Goal: Task Accomplishment & Management: Manage account settings

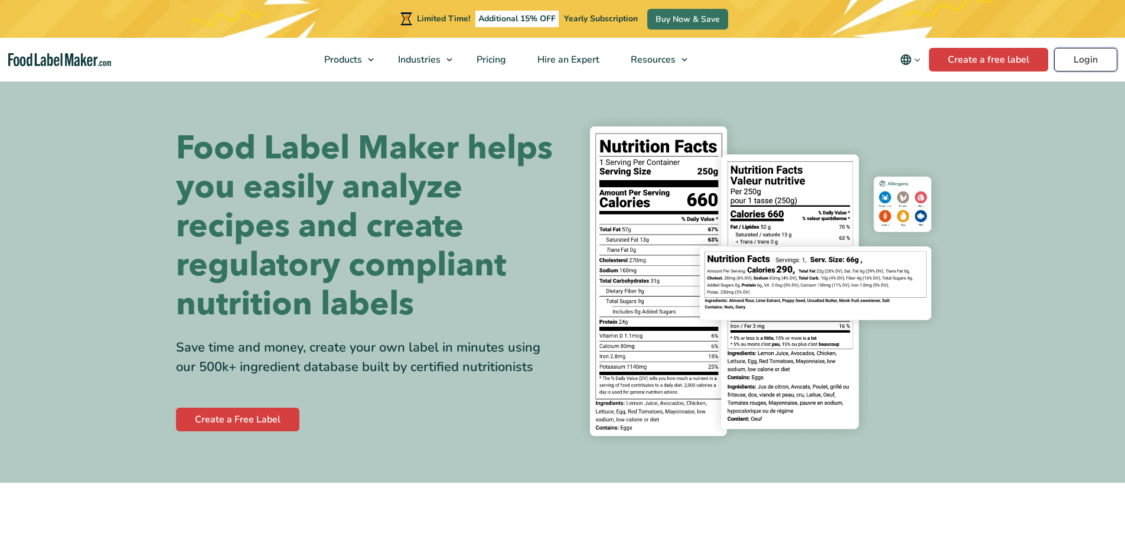
click at [1084, 61] on link "Login" at bounding box center [1085, 60] width 63 height 24
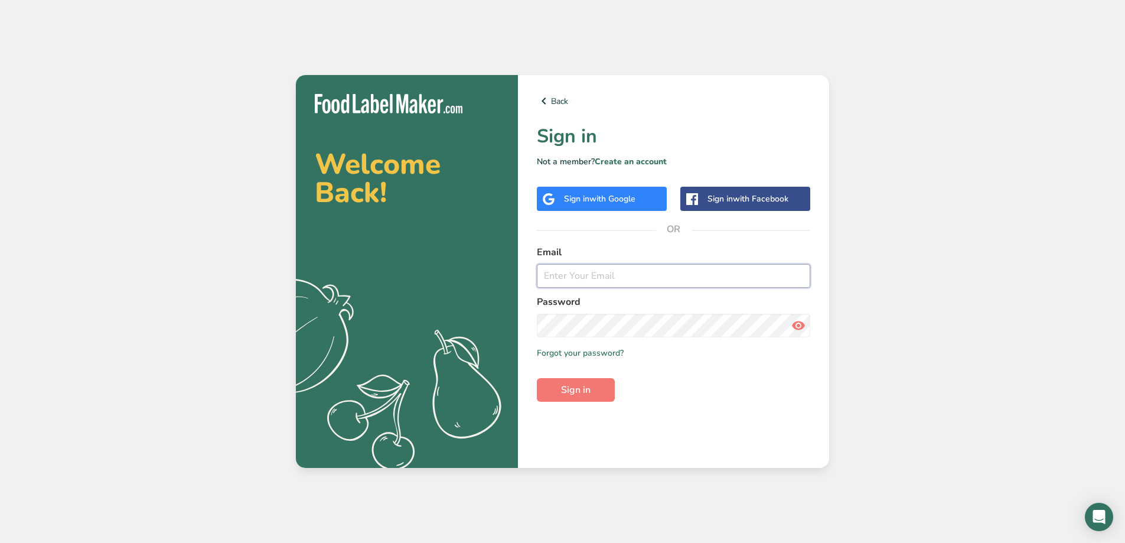
type input "[EMAIL_ADDRESS][DOMAIN_NAME]"
click at [804, 322] on icon at bounding box center [798, 325] width 14 height 21
click at [591, 396] on button "Sign in" at bounding box center [576, 390] width 78 height 24
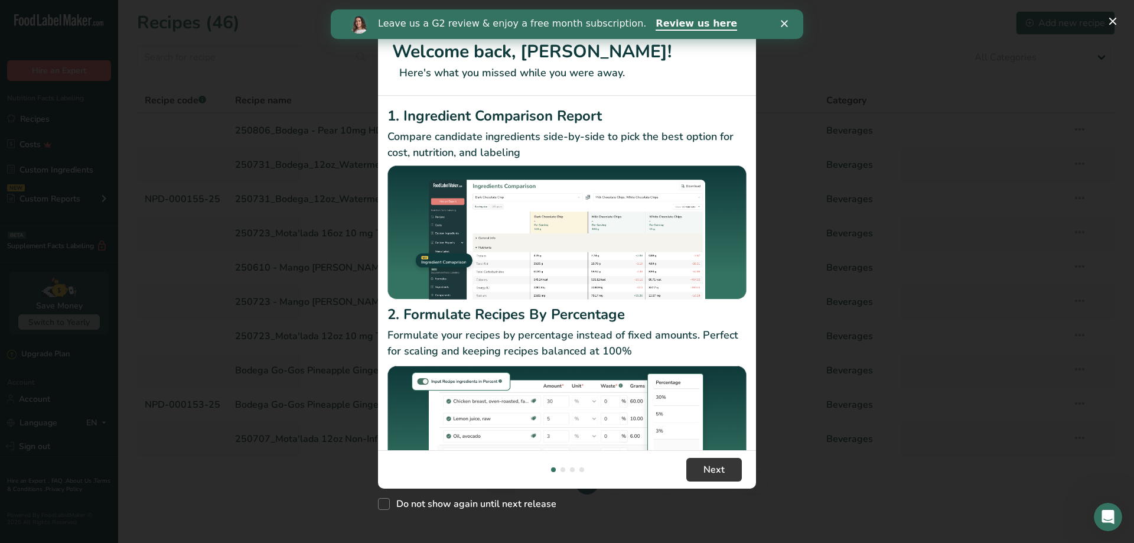
click at [788, 24] on div "Close" at bounding box center [787, 23] width 12 height 7
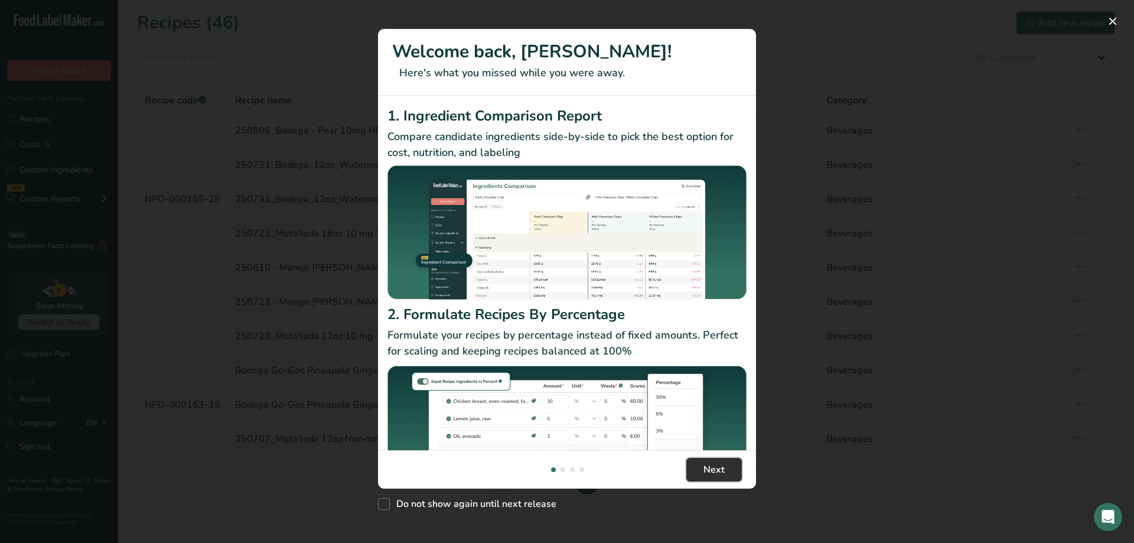
click at [723, 475] on span "Next" at bounding box center [713, 469] width 21 height 14
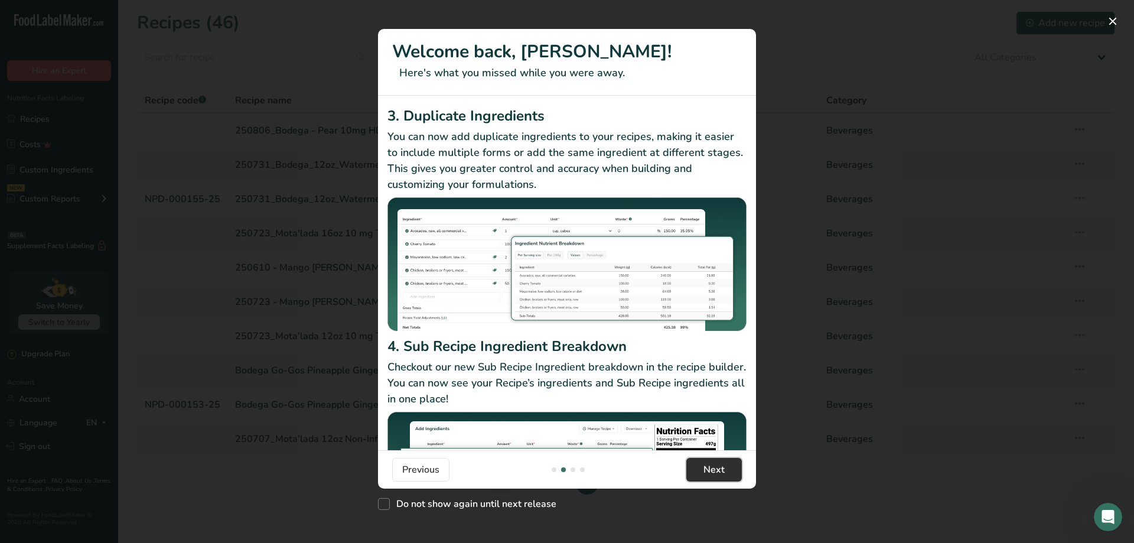
click at [723, 475] on span "Next" at bounding box center [713, 469] width 21 height 14
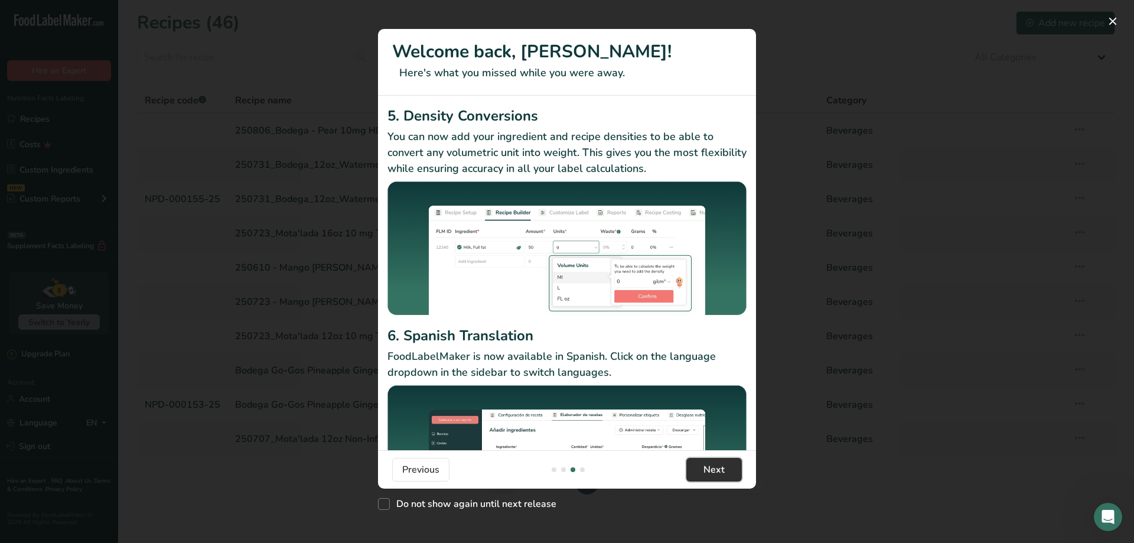
click at [723, 475] on span "Next" at bounding box center [713, 469] width 21 height 14
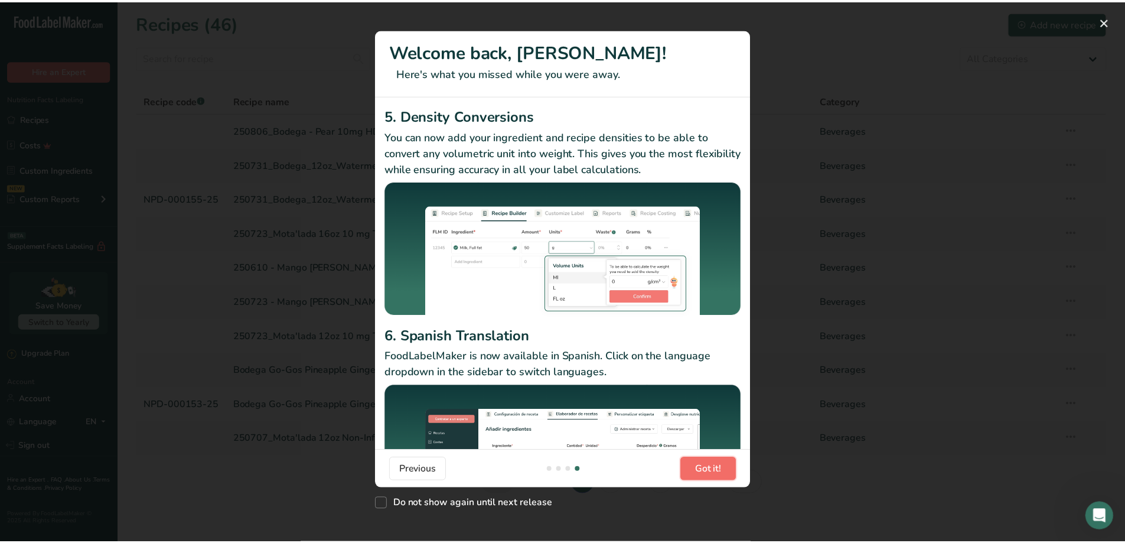
scroll to position [0, 1134]
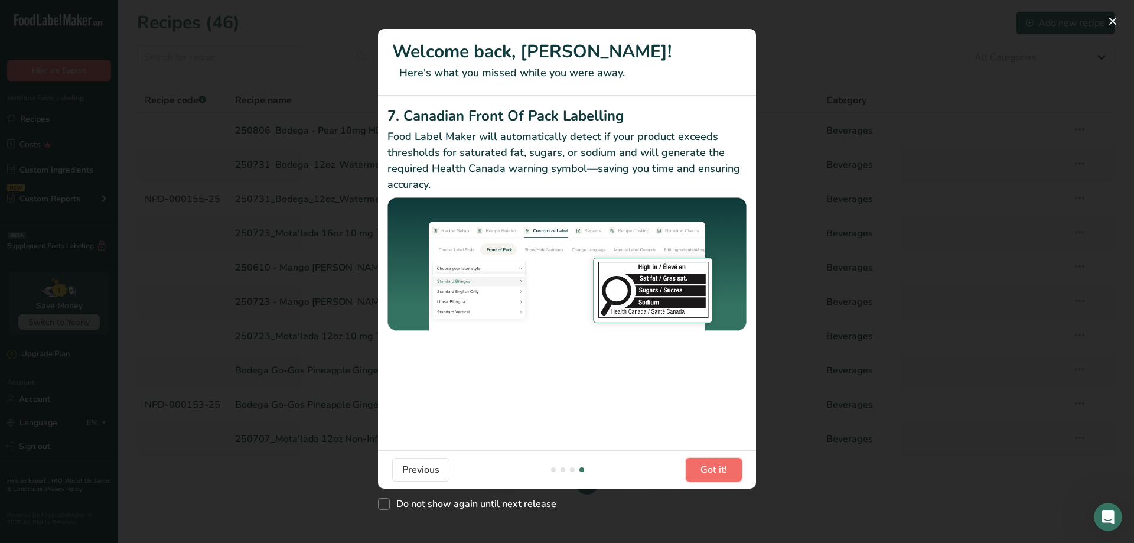
click at [723, 475] on span "Got it!" at bounding box center [713, 469] width 27 height 14
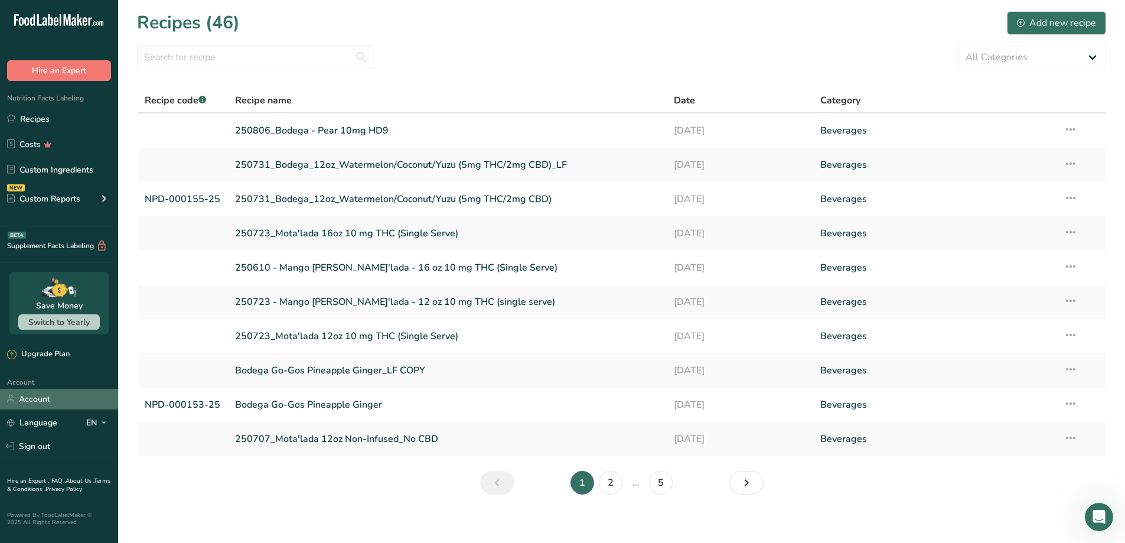
click at [40, 399] on link "Account" at bounding box center [59, 399] width 118 height 21
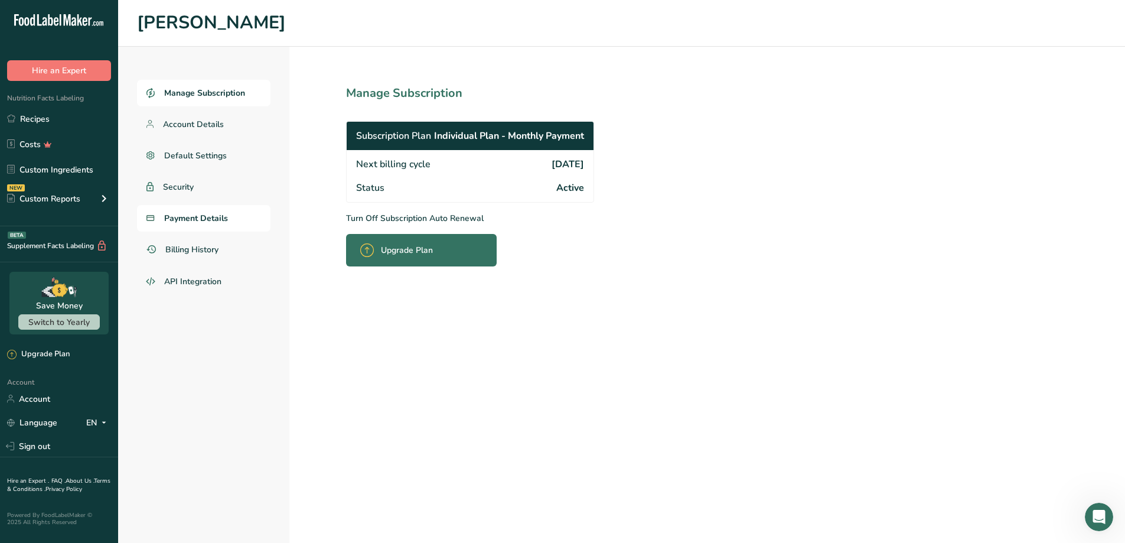
click at [191, 223] on span "Payment Details" at bounding box center [196, 218] width 64 height 12
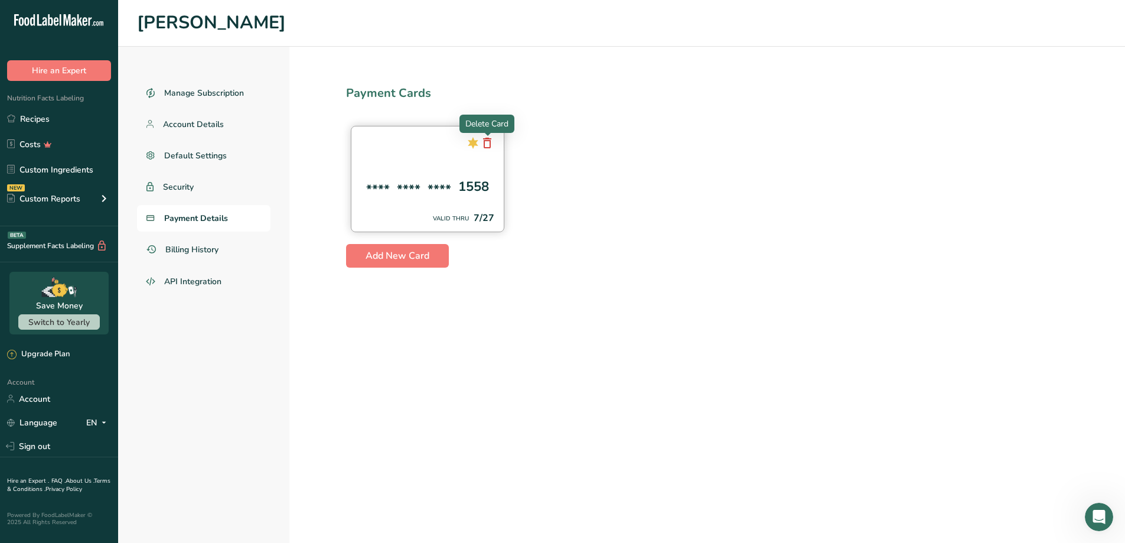
click at [491, 145] on icon at bounding box center [487, 142] width 14 height 21
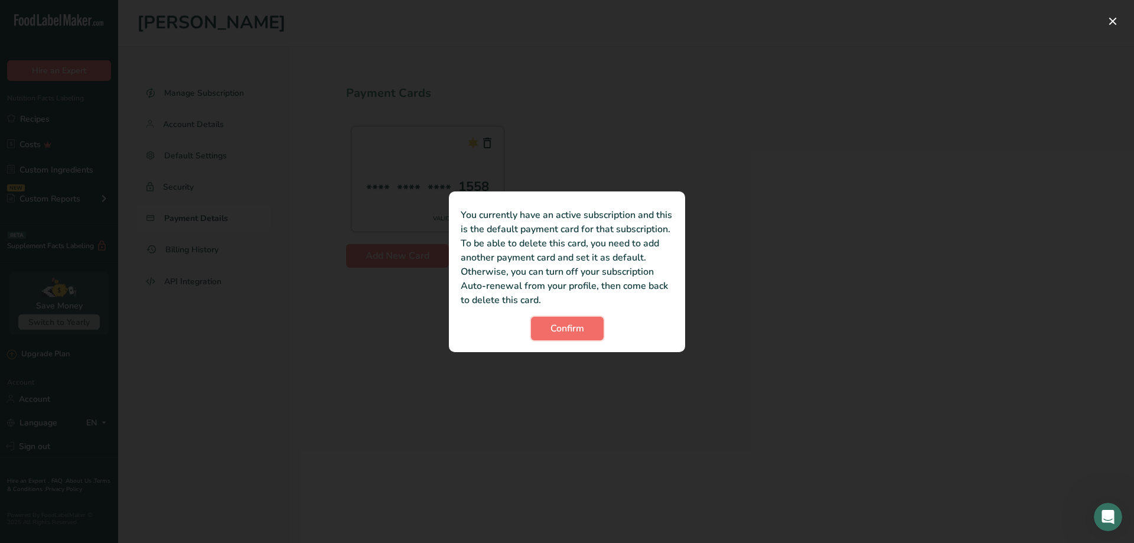
click at [574, 330] on span "Confirm" at bounding box center [567, 328] width 34 height 14
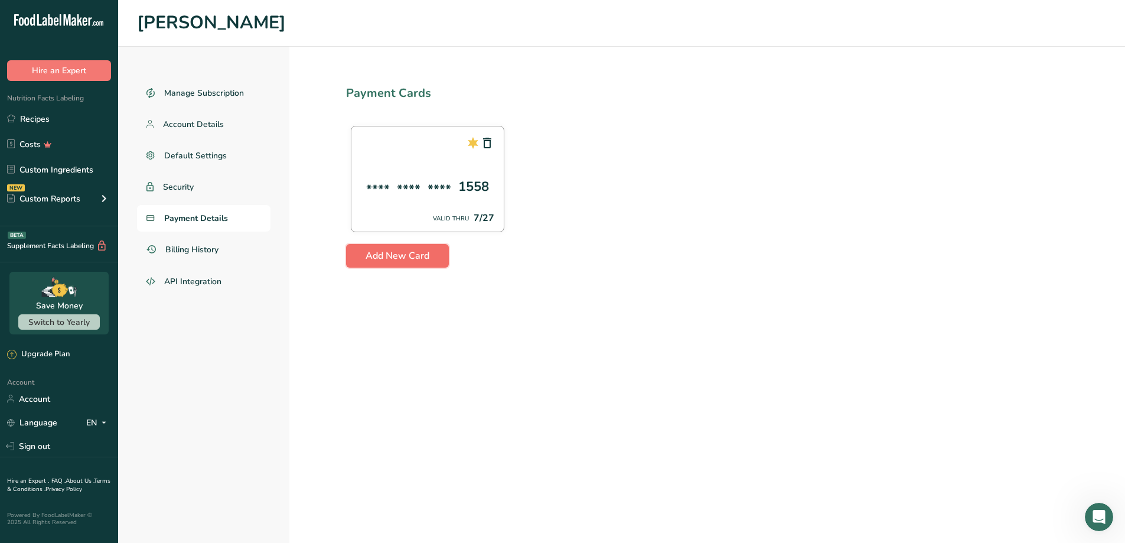
click at [380, 259] on span "Add New Card" at bounding box center [398, 256] width 64 height 14
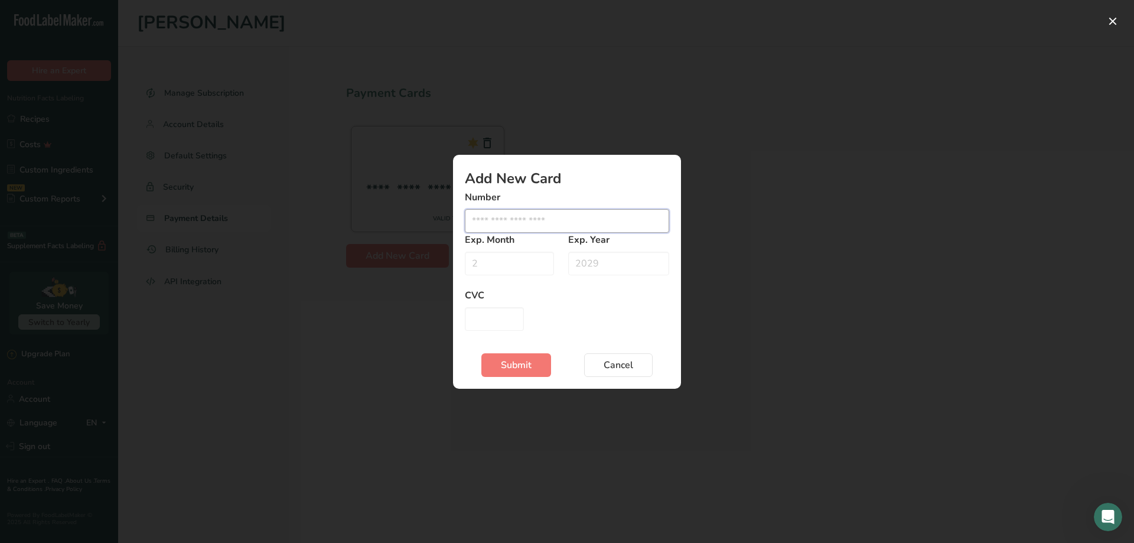
click at [495, 221] on input "Edit card modal" at bounding box center [567, 221] width 204 height 24
click at [521, 223] on input "Edit card modal" at bounding box center [567, 221] width 204 height 24
paste input "5366020007067668"
type input "5366020007067668"
click at [504, 259] on input "Edit card modal" at bounding box center [509, 264] width 89 height 24
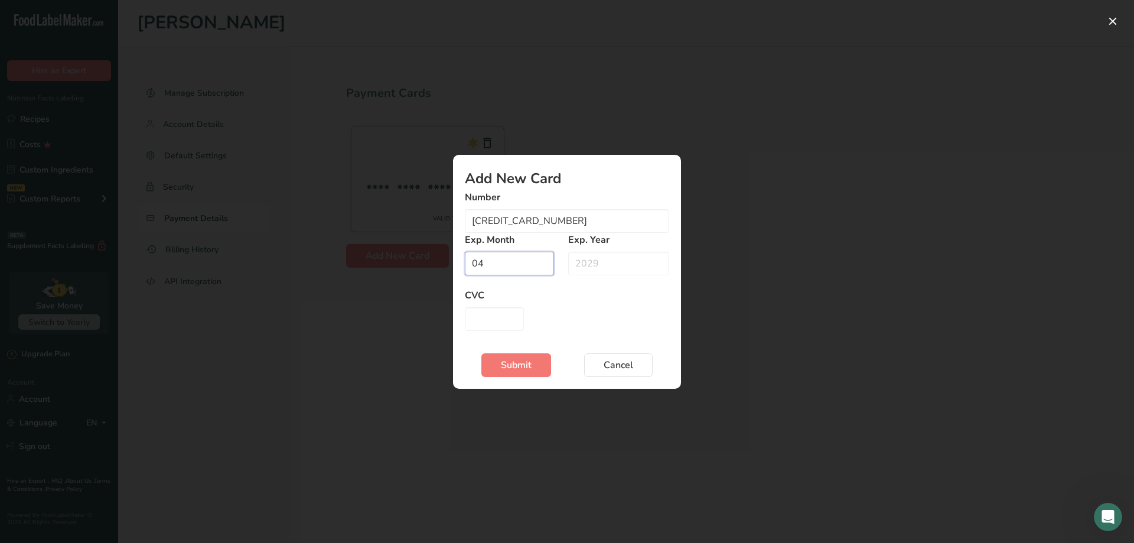
type input "04"
type input "2028"
type input "082"
click at [500, 364] on button "Submit" at bounding box center [516, 365] width 70 height 24
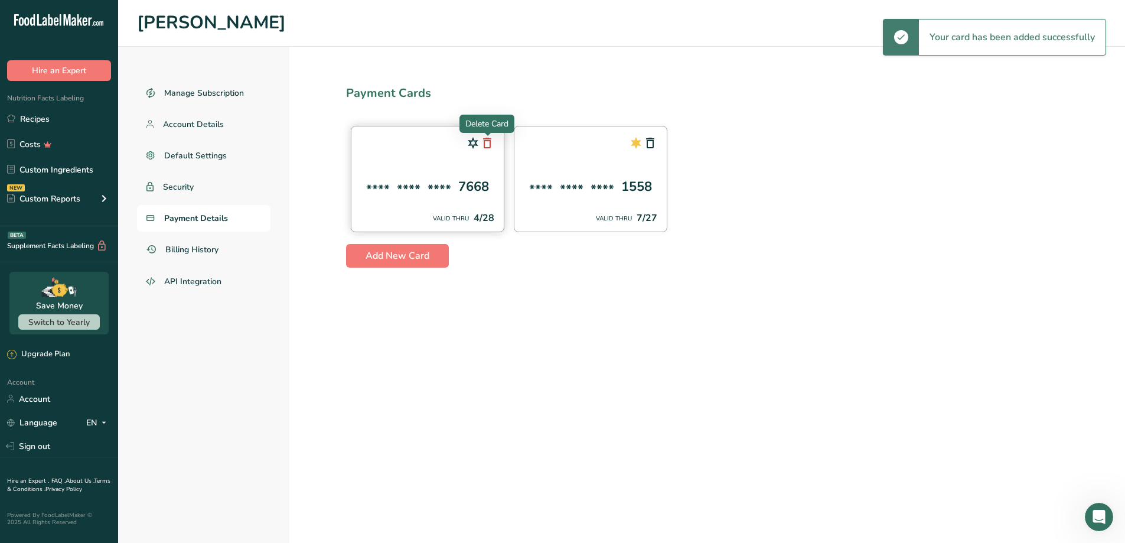
click at [489, 143] on icon at bounding box center [487, 142] width 14 height 21
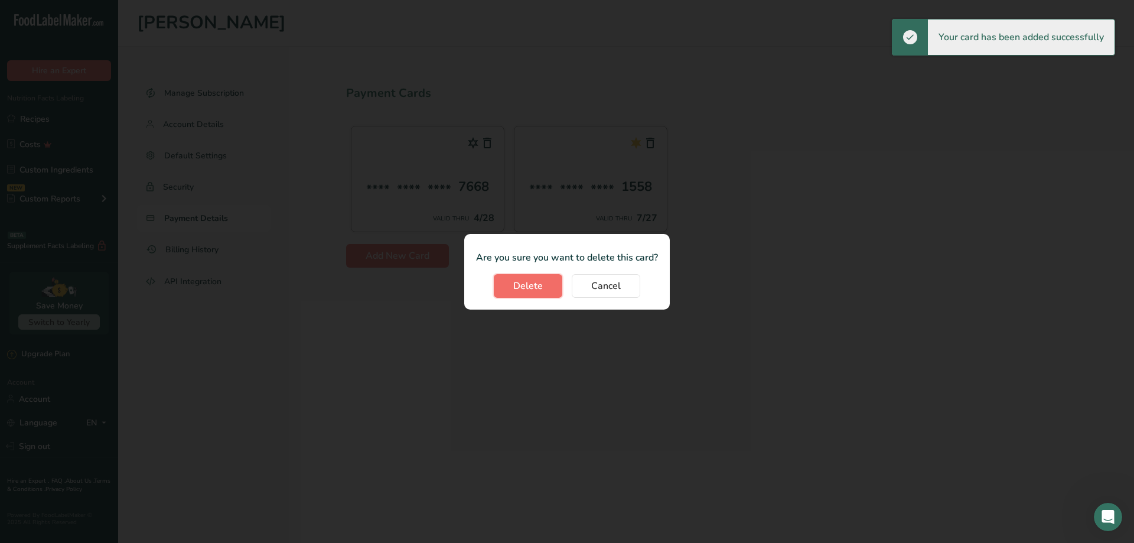
click at [535, 289] on span "Delete" at bounding box center [528, 286] width 30 height 14
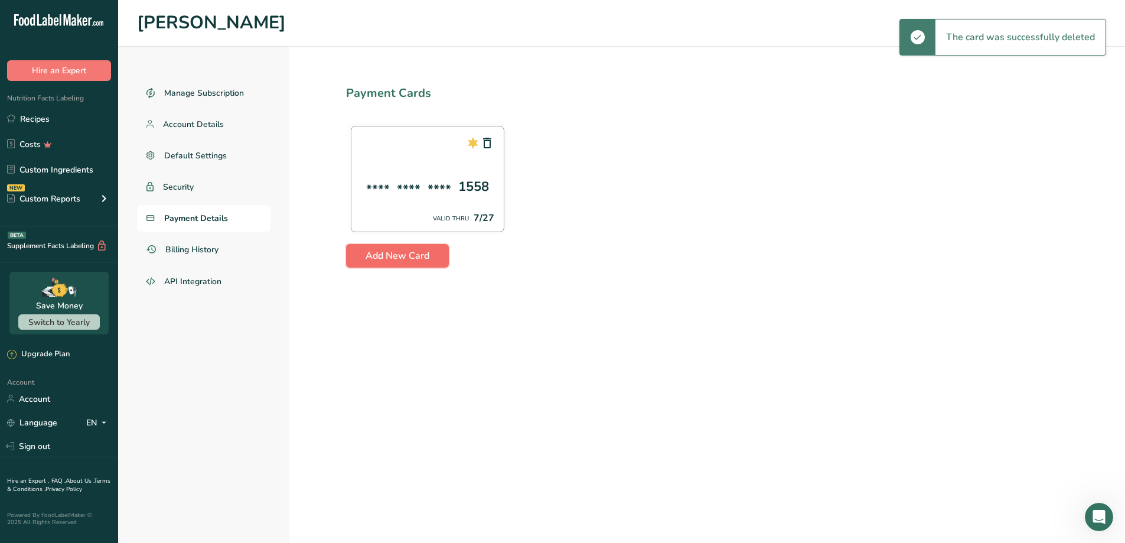
click at [386, 260] on span "Add New Card" at bounding box center [398, 256] width 64 height 14
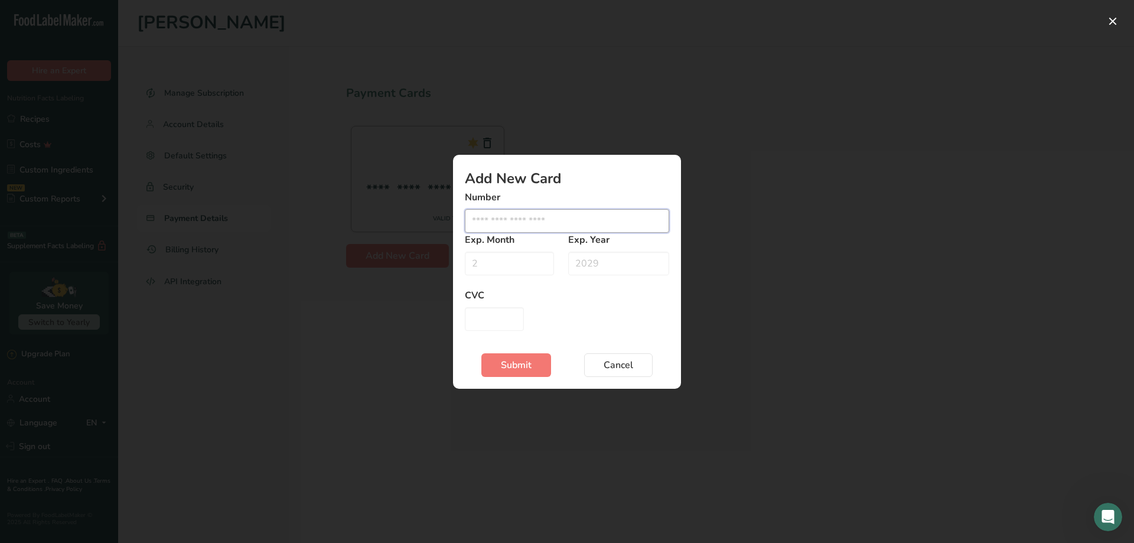
click at [488, 217] on input "Edit card modal" at bounding box center [567, 221] width 204 height 24
paste input "5366020007067668"
type input "5366020007067668"
click at [493, 262] on input "Edit card modal" at bounding box center [509, 264] width 89 height 24
type input "04"
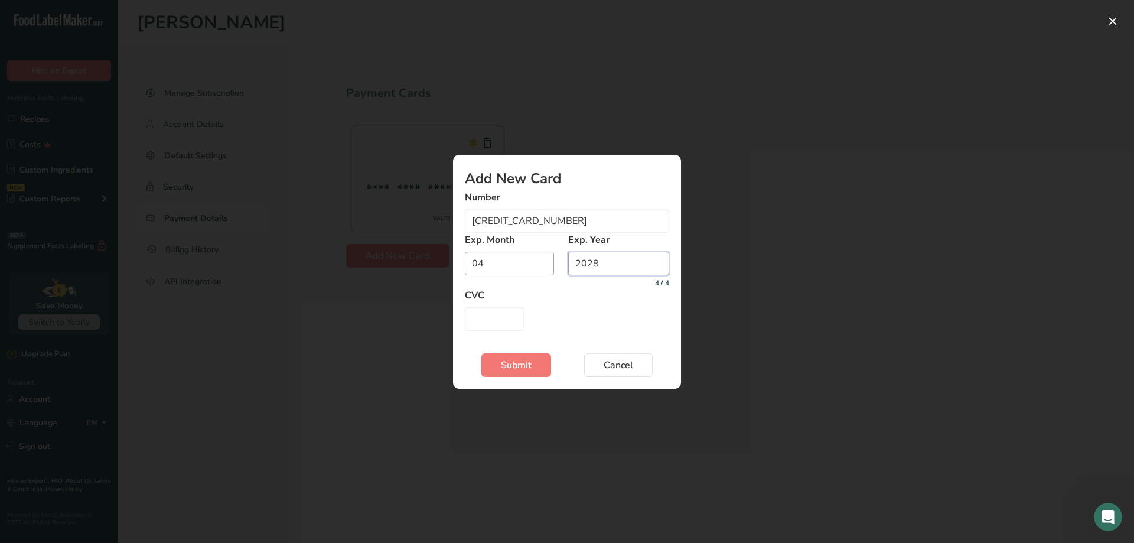
type input "2028"
type input "082"
click at [530, 364] on span "Submit" at bounding box center [516, 365] width 31 height 14
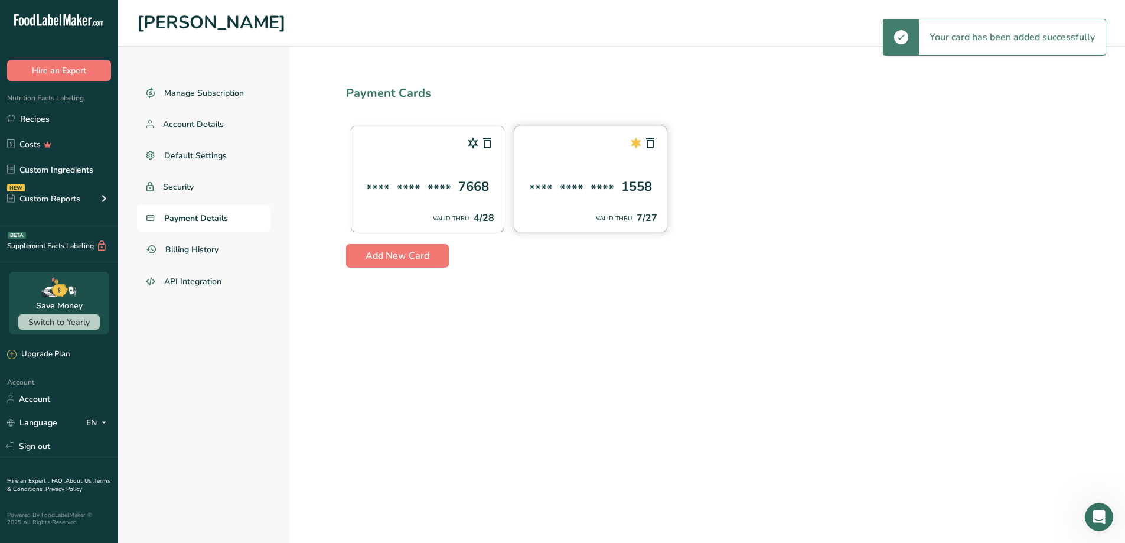
click at [653, 166] on div "**** **** **** 1558 VALID THRU 7/27" at bounding box center [591, 179] width 154 height 106
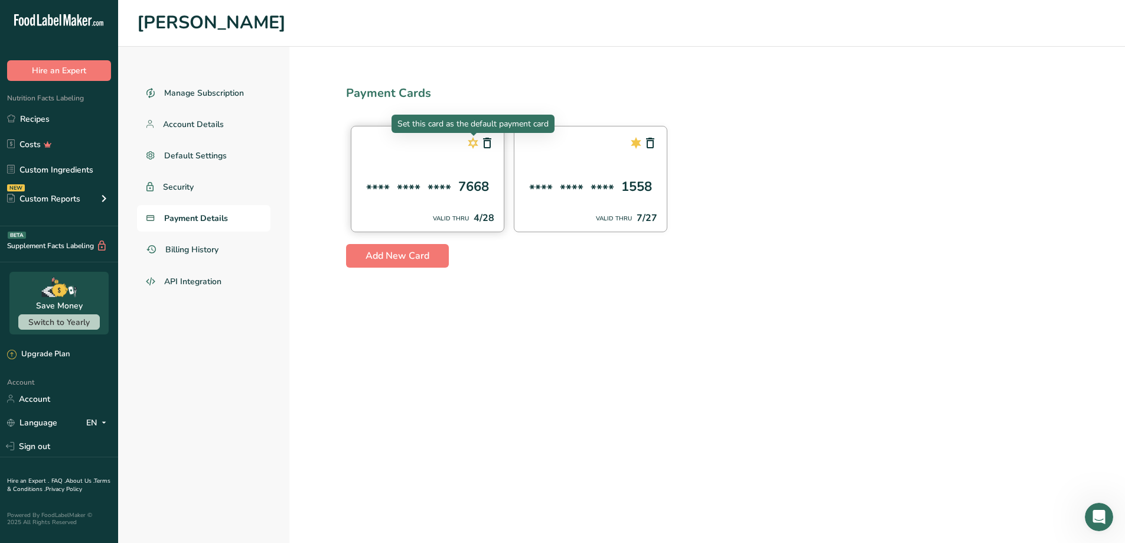
click at [472, 144] on icon at bounding box center [473, 142] width 14 height 21
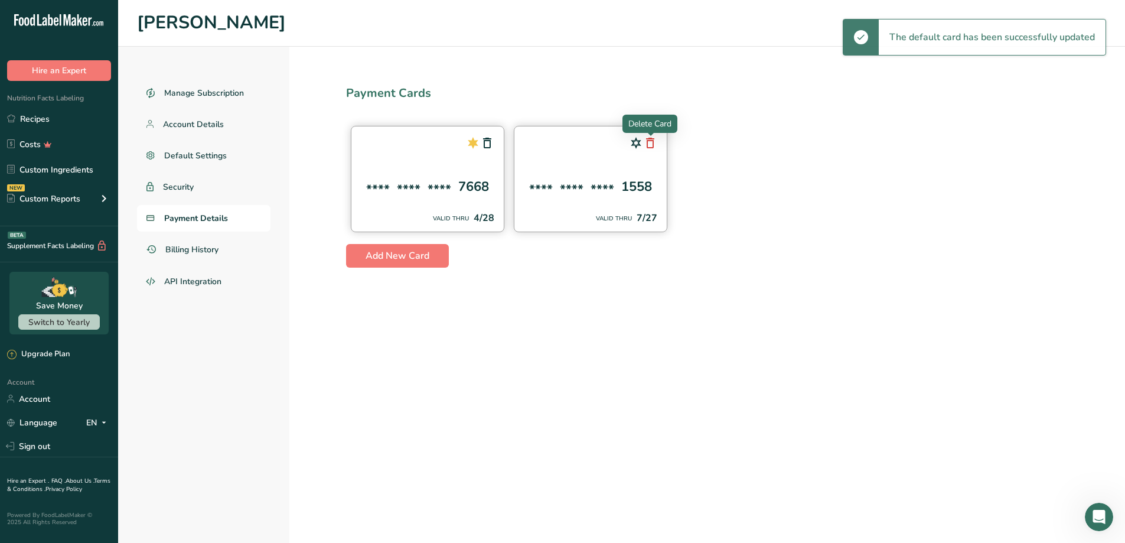
click at [653, 144] on icon at bounding box center [650, 142] width 14 height 21
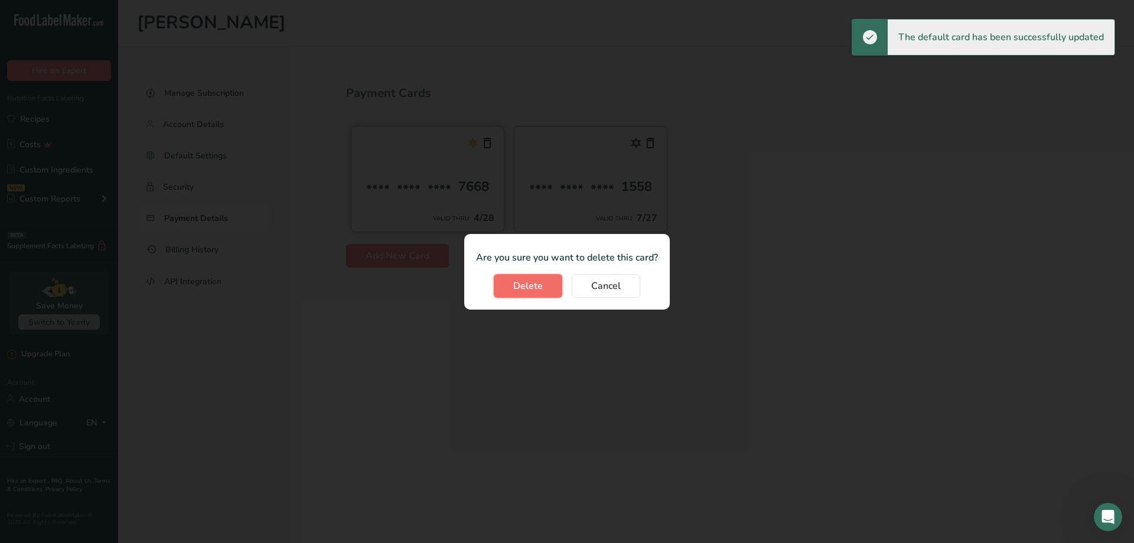
click at [519, 289] on span "Delete" at bounding box center [528, 286] width 30 height 14
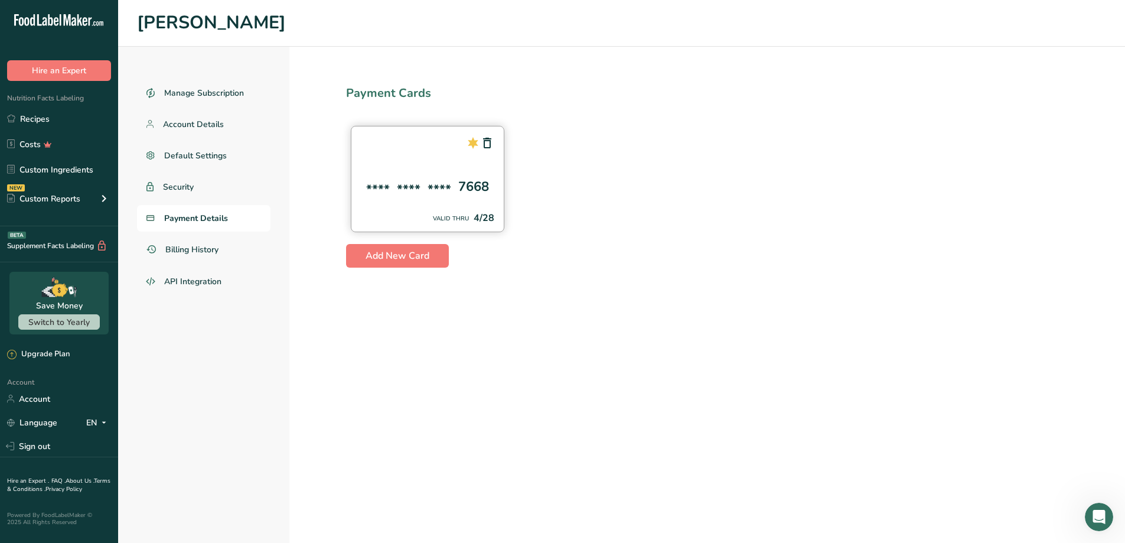
click at [471, 293] on section "Payment Cards **** **** **** 7668 VALID THRU 4/28 Add New Card" at bounding box center [707, 295] width 836 height 496
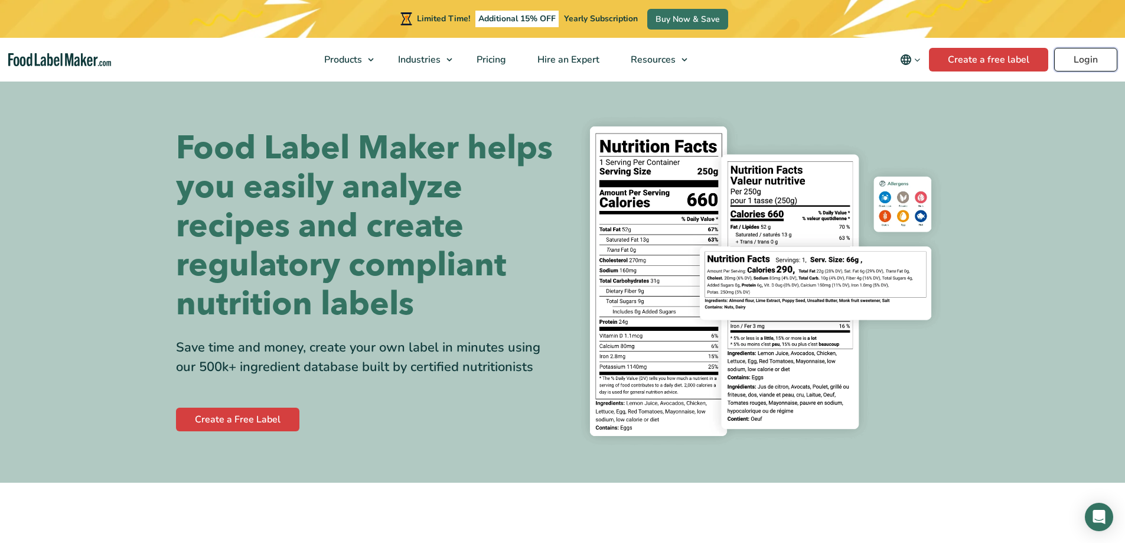
click at [1088, 60] on link "Login" at bounding box center [1085, 60] width 63 height 24
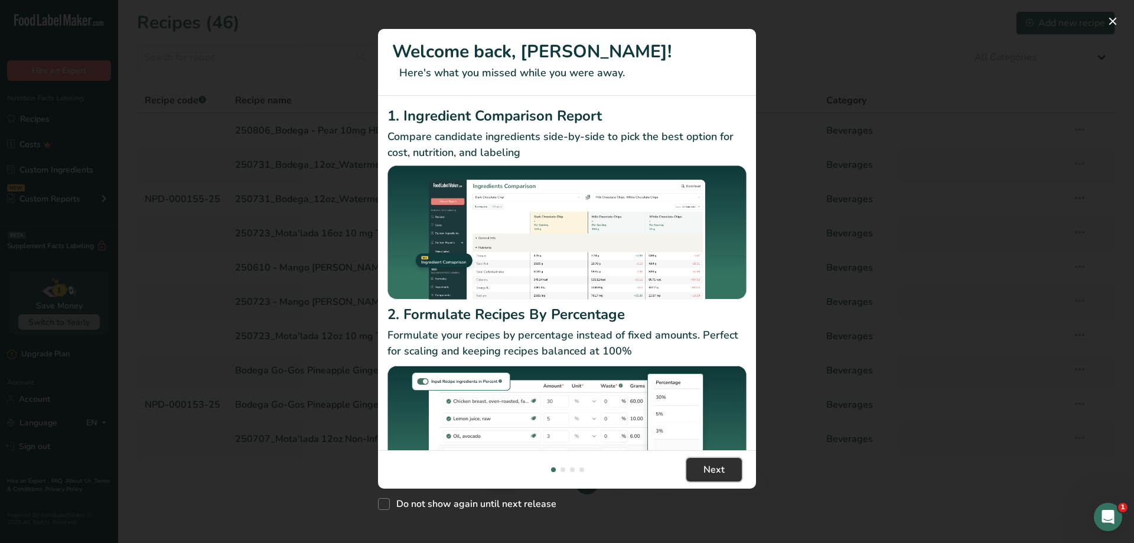
click at [696, 471] on button "Next" at bounding box center [714, 470] width 56 height 24
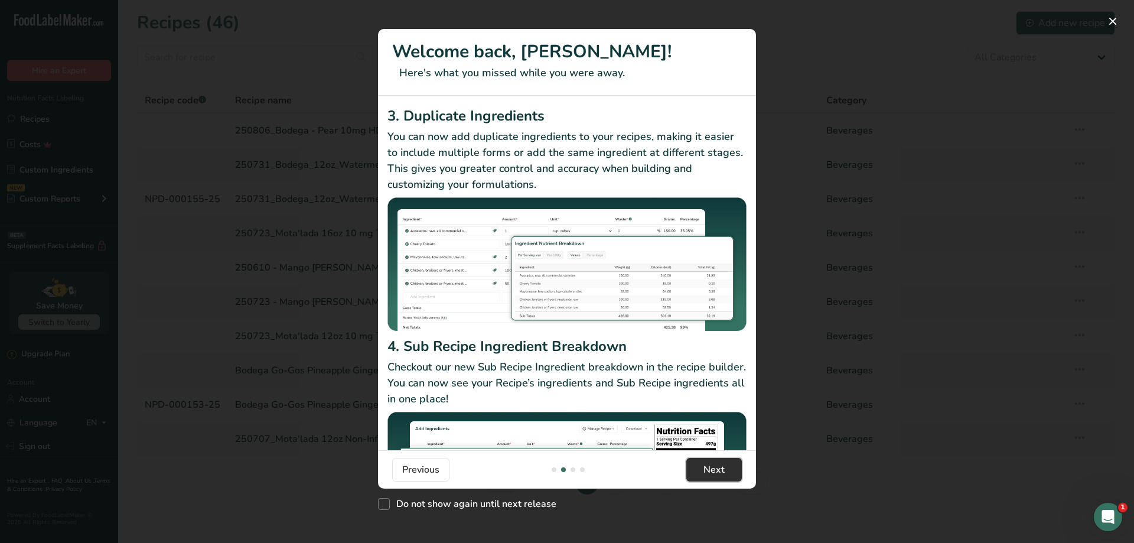
click at [696, 470] on button "Next" at bounding box center [714, 470] width 56 height 24
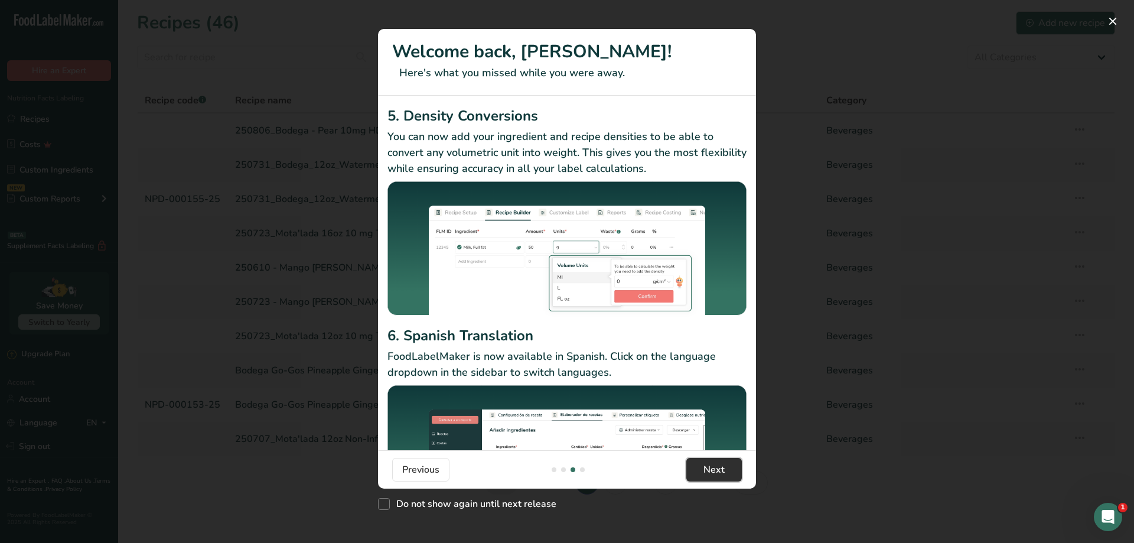
click at [696, 470] on button "Next" at bounding box center [714, 470] width 56 height 24
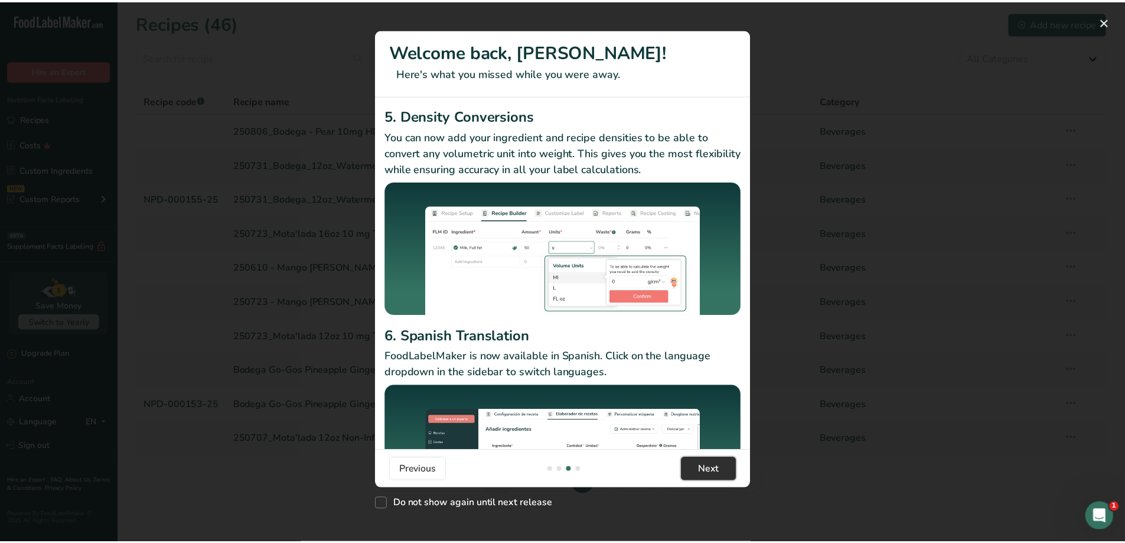
scroll to position [0, 1134]
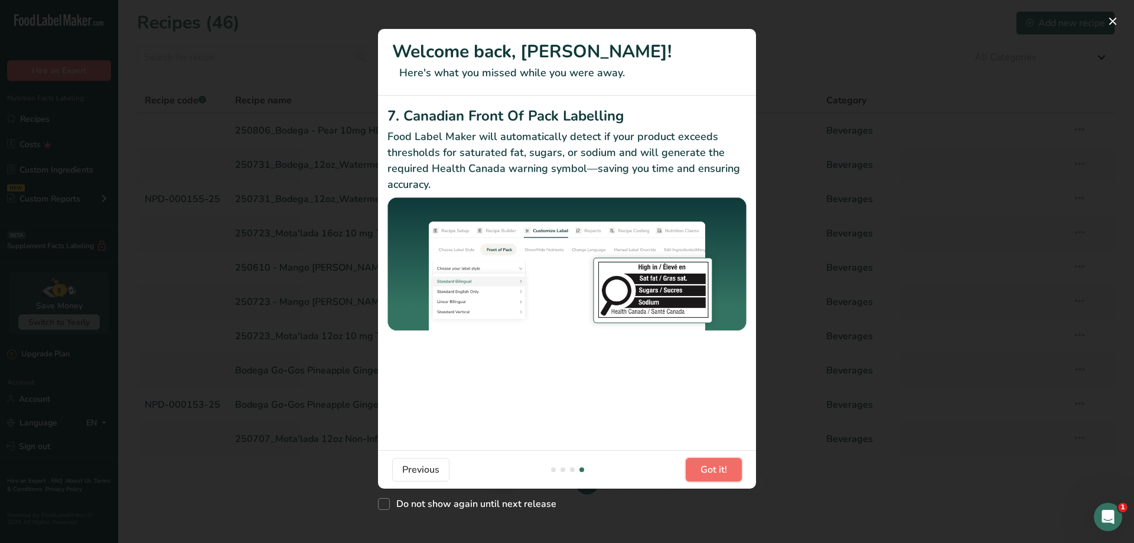
click at [696, 470] on button "Got it!" at bounding box center [714, 470] width 56 height 24
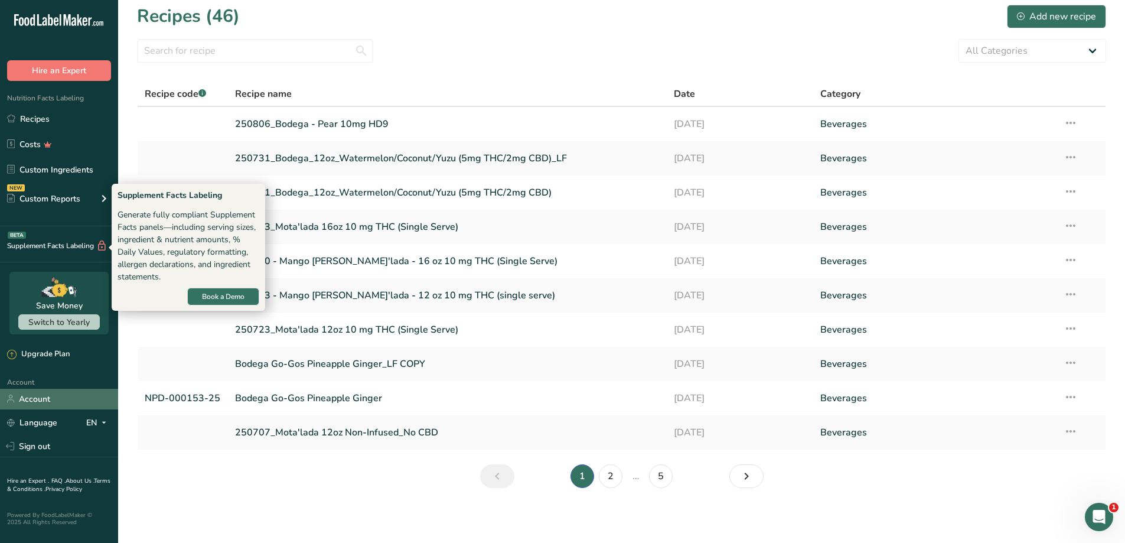
scroll to position [8, 0]
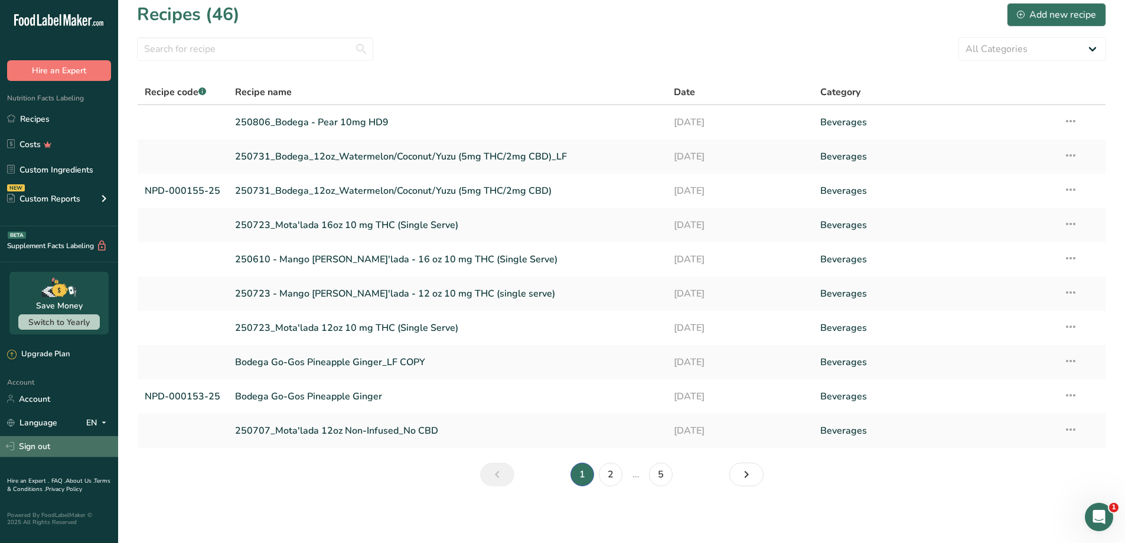
click at [40, 441] on link "Sign out" at bounding box center [59, 446] width 118 height 21
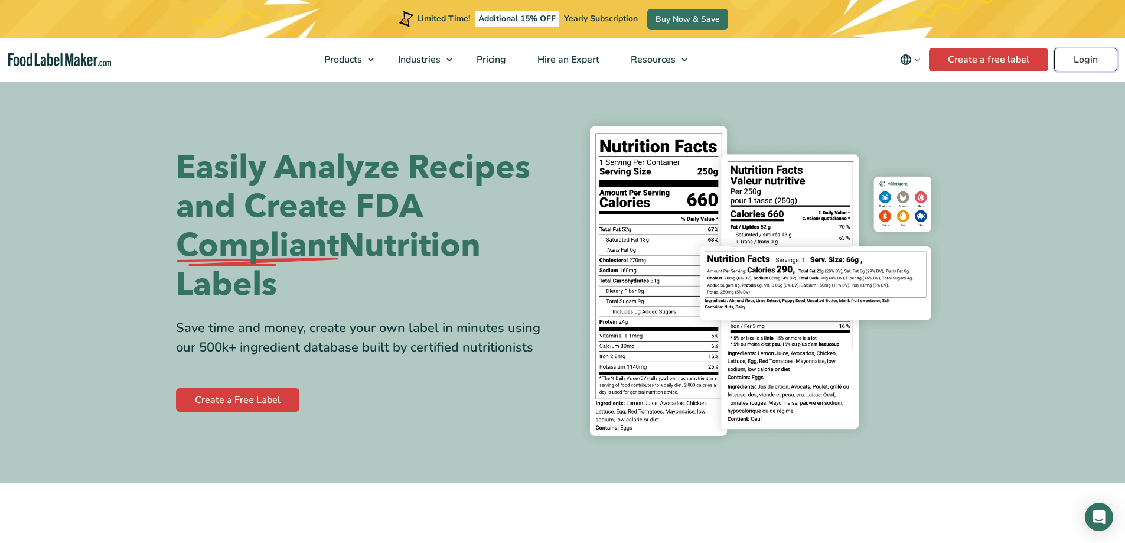
click at [1078, 61] on link "Login" at bounding box center [1085, 60] width 63 height 24
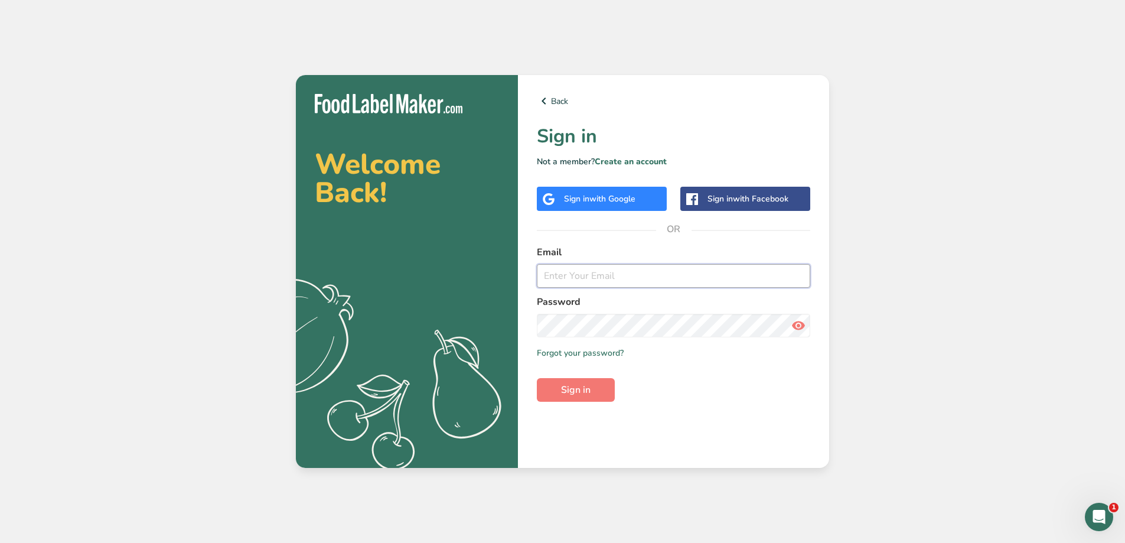
type input "[EMAIL_ADDRESS][DOMAIN_NAME]"
drag, startPoint x: 615, startPoint y: 276, endPoint x: 521, endPoint y: 275, distance: 93.9
click at [523, 275] on div "Back Sign in Not a member? Create an account Sign in with Google Sign in with F…" at bounding box center [673, 271] width 311 height 393
drag, startPoint x: 638, startPoint y: 273, endPoint x: 529, endPoint y: 272, distance: 109.3
click at [533, 275] on div "Back Sign in Not a member? Create an account Sign in with Google Sign in with F…" at bounding box center [673, 271] width 311 height 393
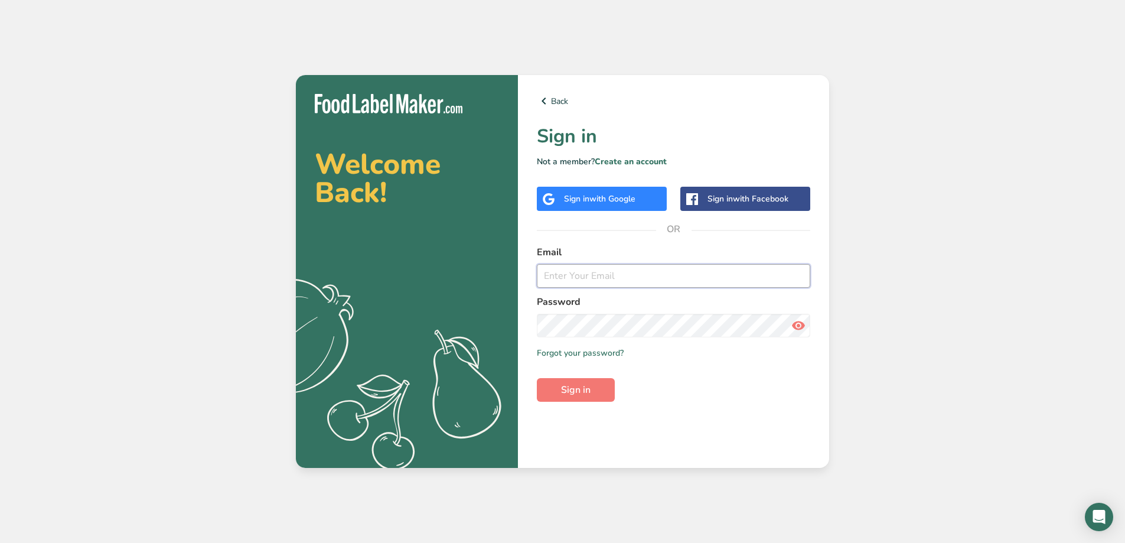
type input "[EMAIL_ADDRESS][DOMAIN_NAME]"
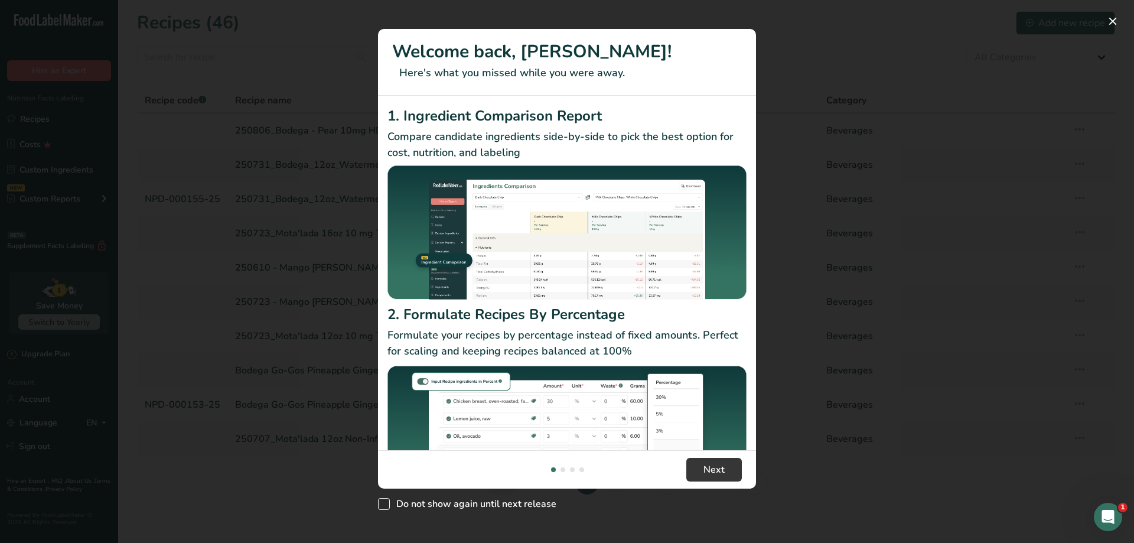
click at [394, 503] on span "Do not show again until next release" at bounding box center [473, 504] width 167 height 12
click at [386, 503] on input "Do not show again until next release" at bounding box center [382, 504] width 8 height 8
checkbox input "true"
click at [1110, 22] on button "New Features" at bounding box center [1112, 21] width 19 height 19
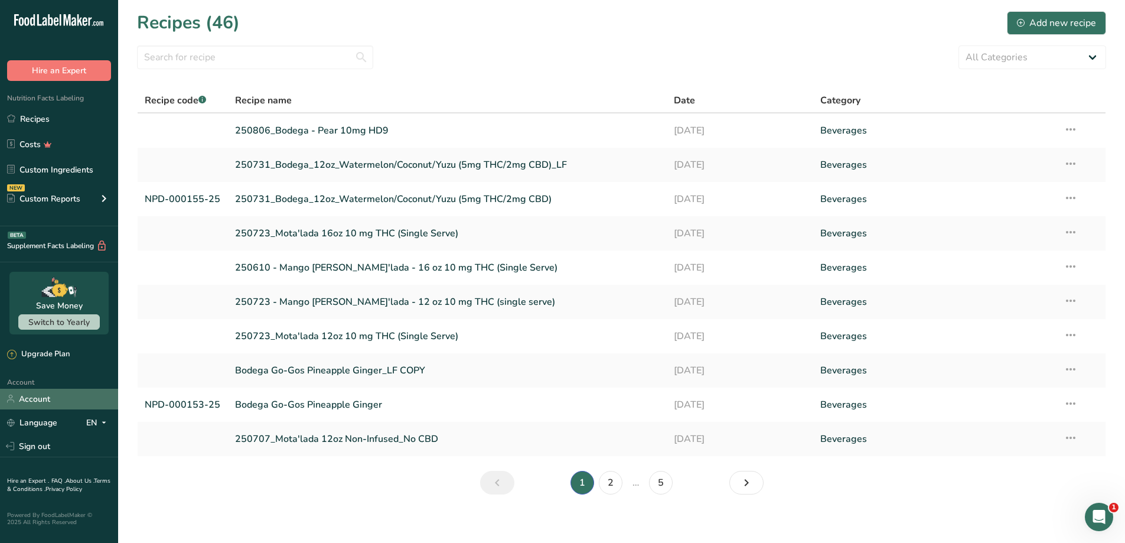
click at [51, 394] on link "Account" at bounding box center [59, 399] width 118 height 21
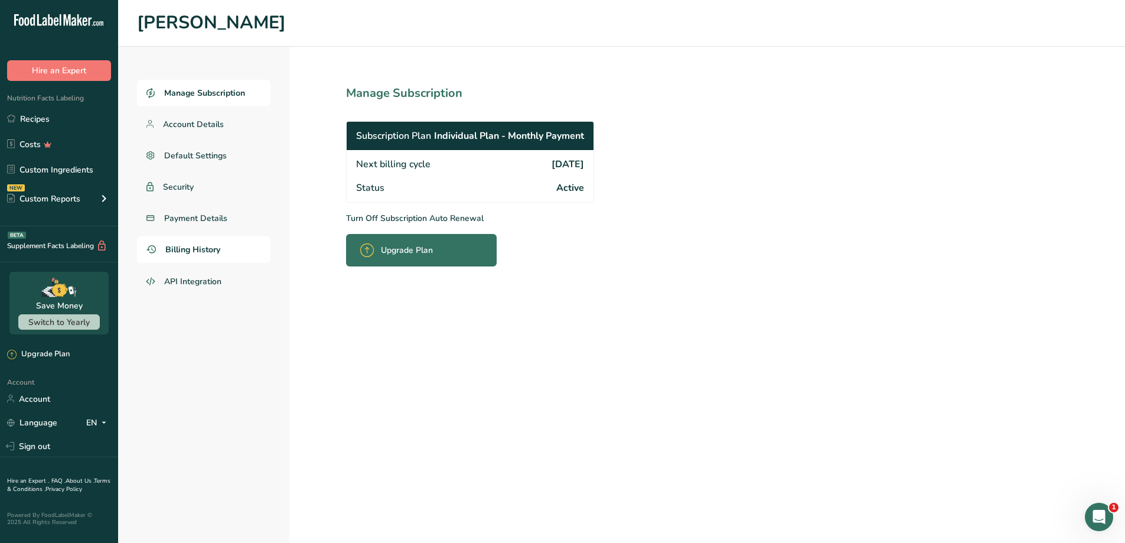
click at [188, 252] on span "Billing History" at bounding box center [192, 249] width 55 height 12
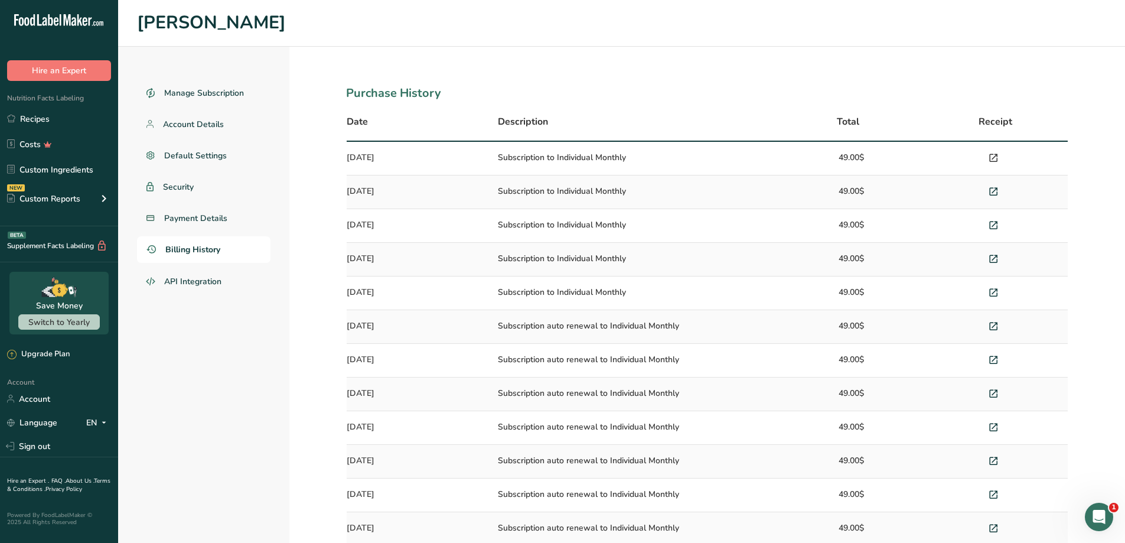
click at [991, 155] on icon at bounding box center [993, 158] width 11 height 17
